Goal: Information Seeking & Learning: Find specific fact

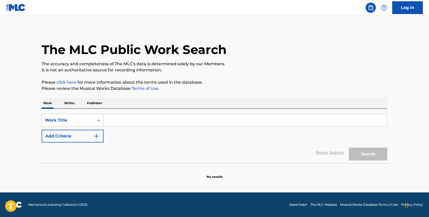
click at [136, 123] on input "Search Form" at bounding box center [244, 120] width 283 height 12
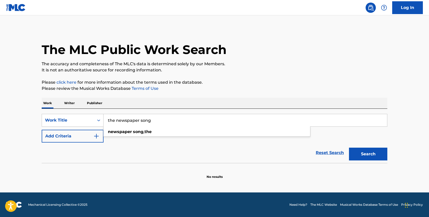
type input "the newspaper song"
click at [349, 147] on button "Search" at bounding box center [368, 153] width 38 height 13
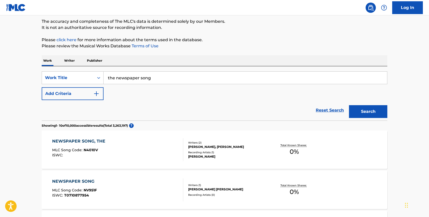
scroll to position [42, 0]
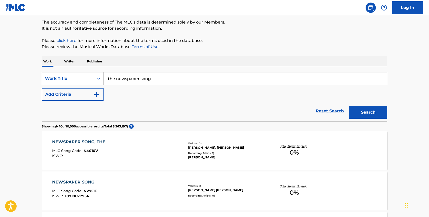
click at [97, 94] on img "Search Form" at bounding box center [96, 94] width 6 height 6
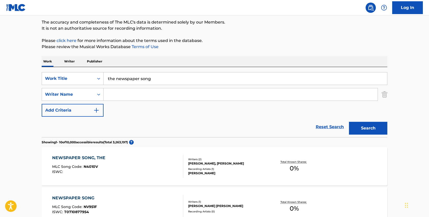
click at [122, 95] on input "Search Form" at bounding box center [240, 94] width 274 height 12
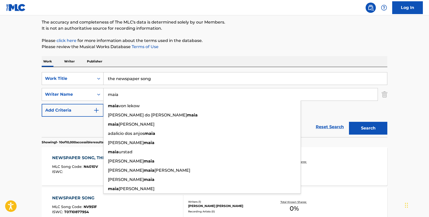
type input "maia"
click at [349, 122] on button "Search" at bounding box center [368, 128] width 38 height 13
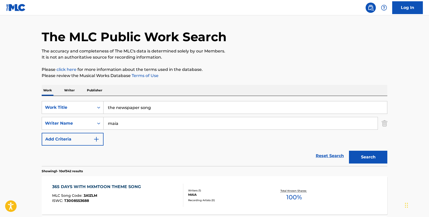
scroll to position [10, 0]
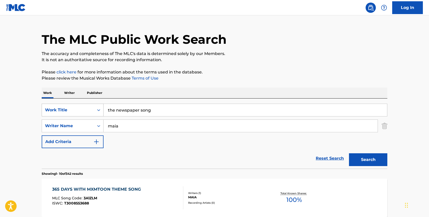
click at [100, 109] on icon "Search Form" at bounding box center [98, 109] width 5 height 5
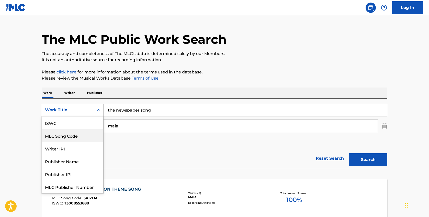
scroll to position [13, 0]
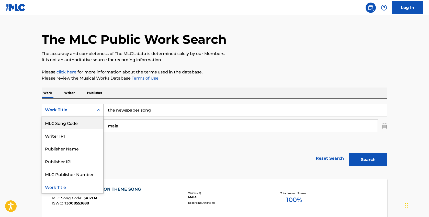
click at [134, 111] on input "the newspaper song" at bounding box center [244, 110] width 283 height 12
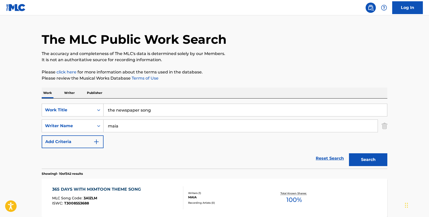
click at [134, 111] on input "the newspaper song" at bounding box center [244, 110] width 283 height 12
click at [109, 126] on input "maia" at bounding box center [240, 126] width 274 height 12
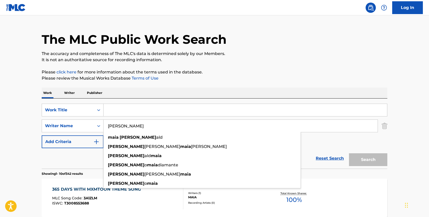
type input "[PERSON_NAME]"
click at [124, 115] on input "Search Form" at bounding box center [244, 110] width 283 height 12
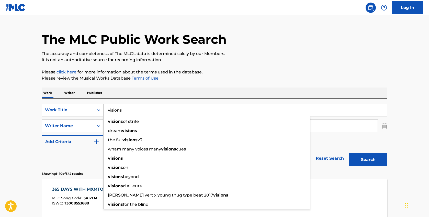
type input "visions"
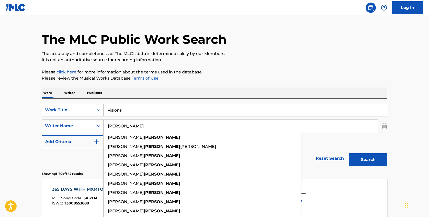
type input "[PERSON_NAME]"
click at [349, 153] on button "Search" at bounding box center [368, 159] width 38 height 13
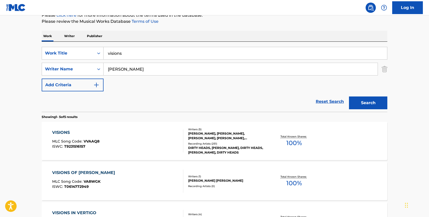
scroll to position [66, 0]
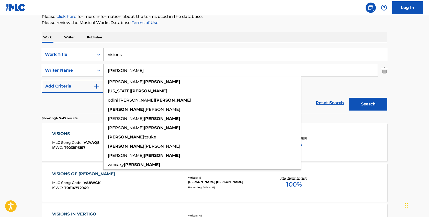
click at [117, 54] on input "visions" at bounding box center [244, 54] width 283 height 12
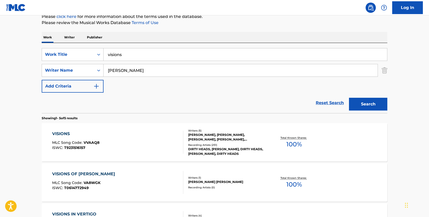
click at [117, 54] on input "visions" at bounding box center [244, 54] width 283 height 12
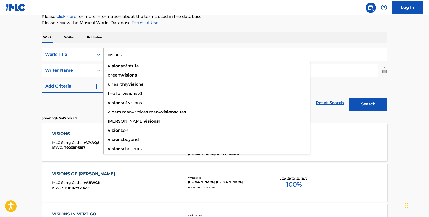
paste input "Loveeeeeee Song"
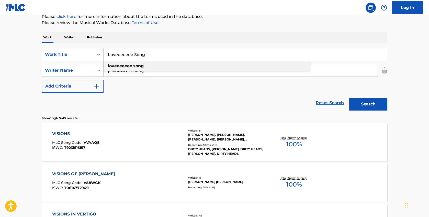
type input "Loveeeeeee Song"
click at [120, 67] on strong "loveeeeeee" at bounding box center [120, 65] width 24 height 5
click at [114, 69] on input "[PERSON_NAME]" at bounding box center [240, 70] width 274 height 12
click at [349, 98] on button "Search" at bounding box center [368, 104] width 38 height 13
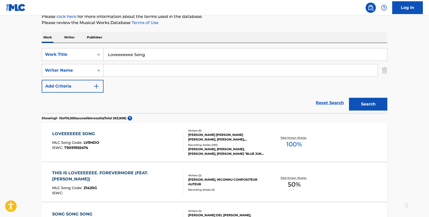
click at [206, 137] on div "[PERSON_NAME] [PERSON_NAME] [PERSON_NAME], [PERSON_NAME], [PERSON_NAME], [PERSO…" at bounding box center [226, 136] width 77 height 9
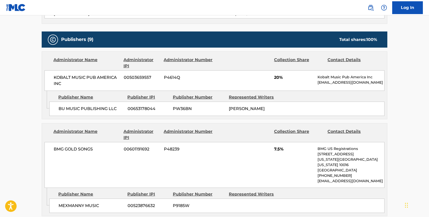
scroll to position [277, 0]
